Goal: Check status

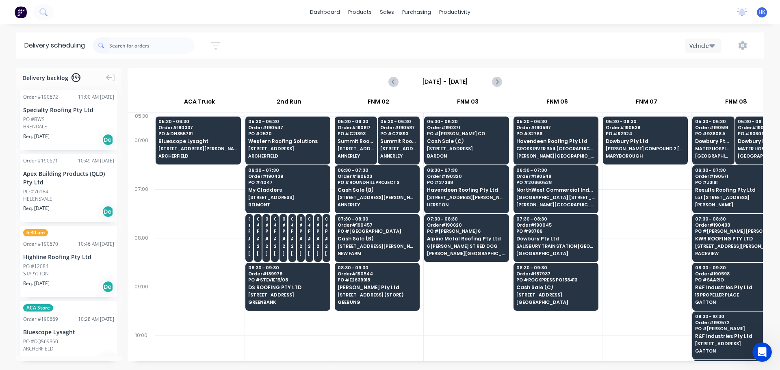
scroll to position [0, 0]
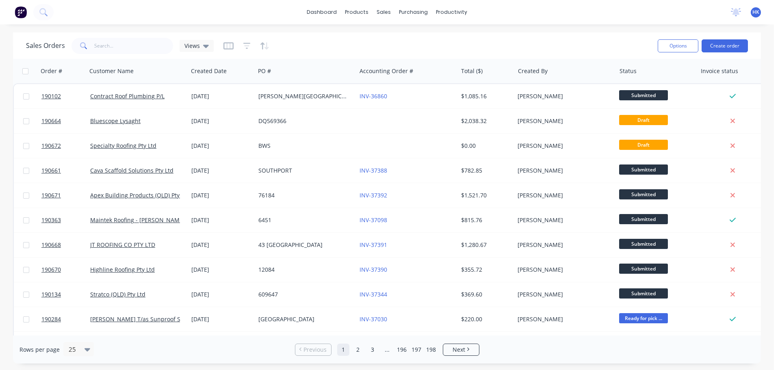
click at [494, 47] on div "Sales Orders Views" at bounding box center [338, 46] width 625 height 20
click at [120, 50] on input "text" at bounding box center [133, 46] width 79 height 16
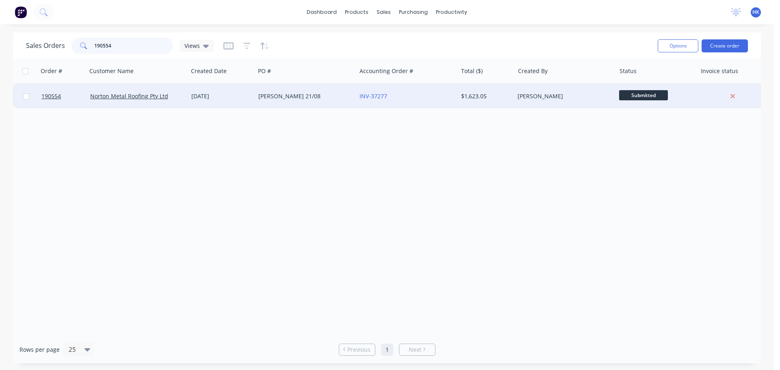
type input "190554"
click at [182, 103] on div "Norton Metal Roofing Pty Ltd" at bounding box center [137, 96] width 101 height 24
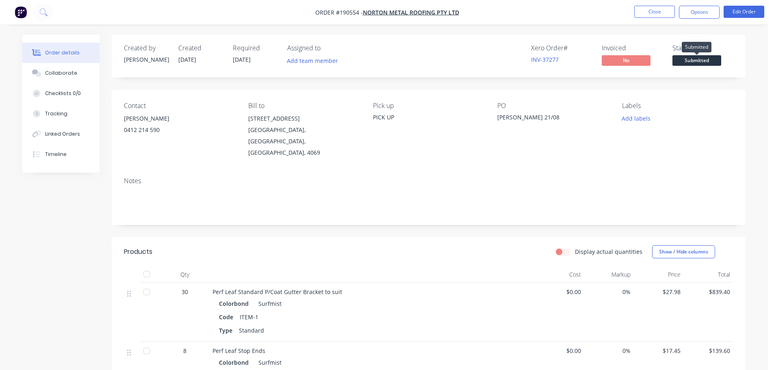
click at [703, 62] on span "Submitted" at bounding box center [697, 60] width 49 height 10
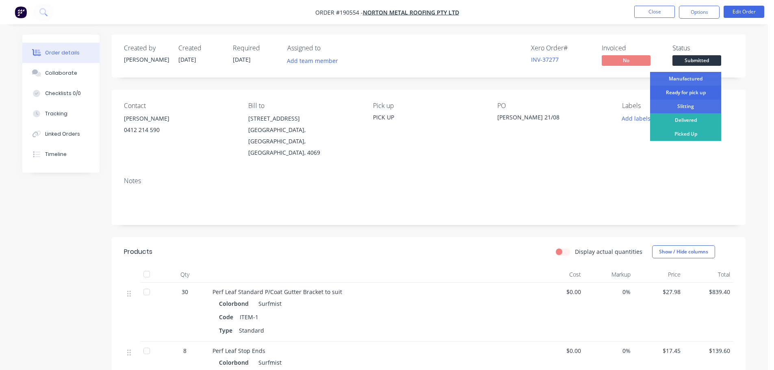
click at [692, 94] on div "Ready for pick up" at bounding box center [685, 93] width 71 height 14
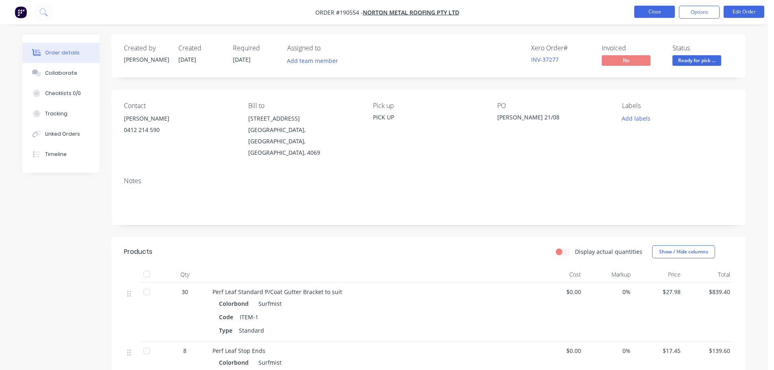
click at [667, 12] on button "Close" at bounding box center [654, 12] width 41 height 12
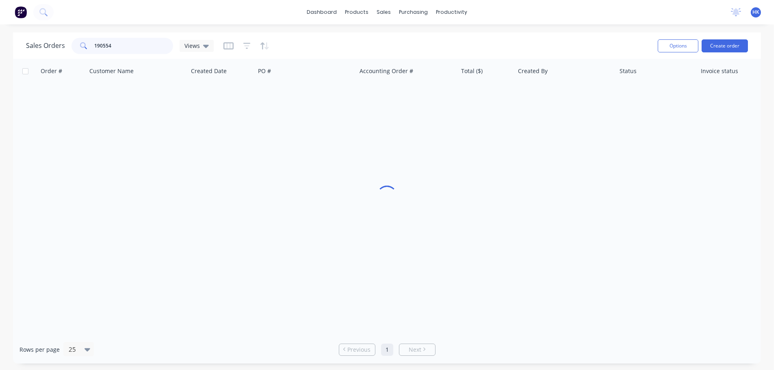
click at [123, 43] on input "190554" at bounding box center [133, 46] width 79 height 16
